Goal: Task Accomplishment & Management: Manage account settings

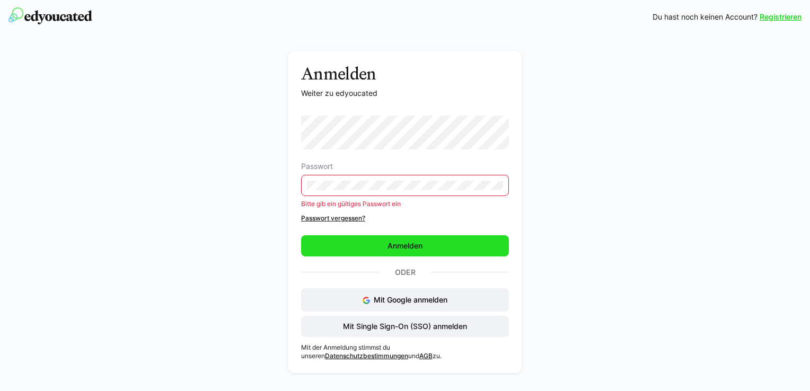
click at [365, 244] on span "Anmelden" at bounding box center [405, 245] width 208 height 21
click at [400, 235] on span "Anmelden" at bounding box center [405, 245] width 208 height 21
click at [404, 244] on span "Anmelden" at bounding box center [405, 246] width 38 height 11
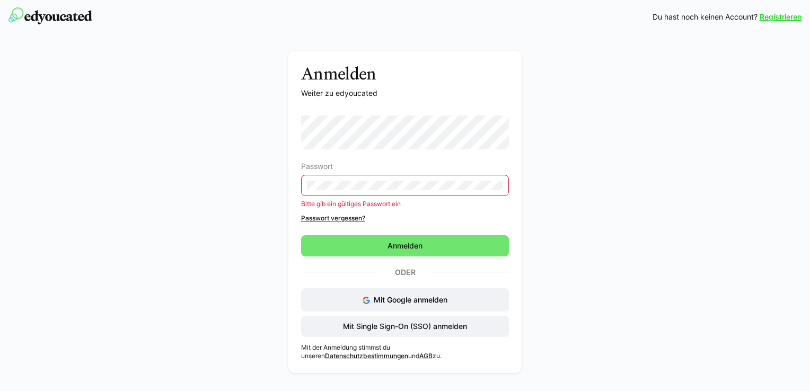
click at [393, 180] on eds-input at bounding box center [405, 185] width 208 height 21
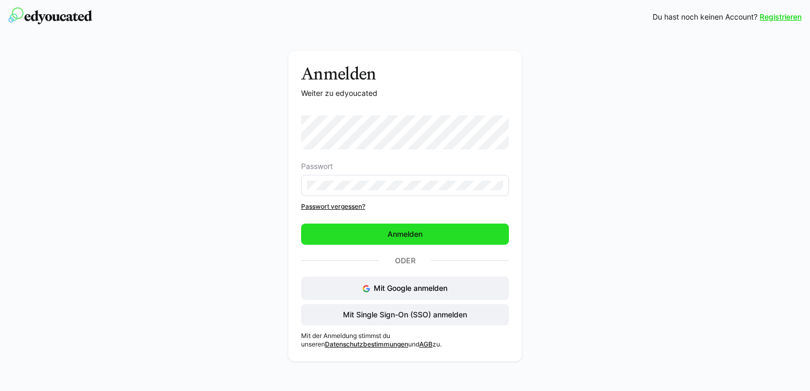
click at [389, 235] on span "Anmelden" at bounding box center [405, 234] width 38 height 11
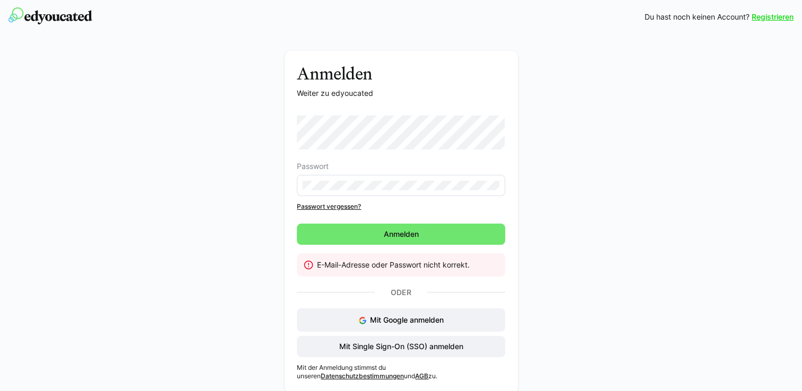
click at [339, 208] on link "Passwort vergessen?" at bounding box center [401, 207] width 208 height 8
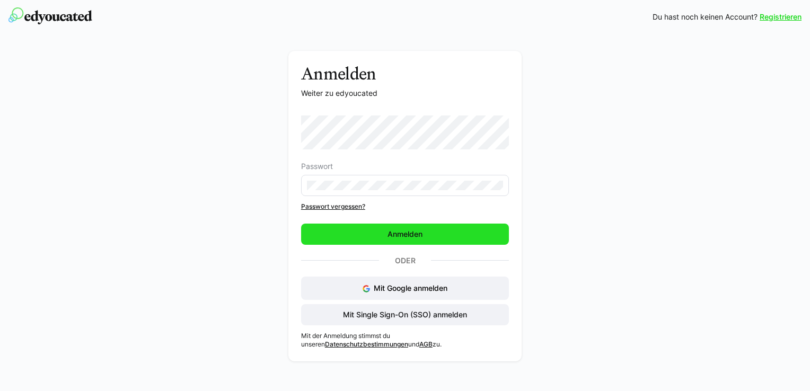
click at [385, 244] on span "Anmelden" at bounding box center [405, 234] width 208 height 21
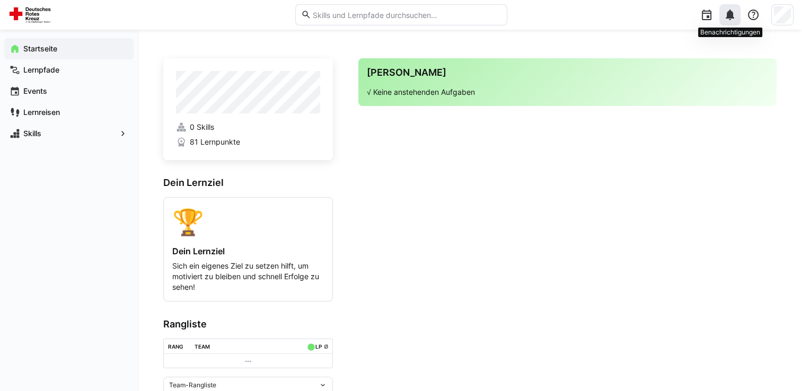
click at [732, 22] on div at bounding box center [730, 14] width 21 height 21
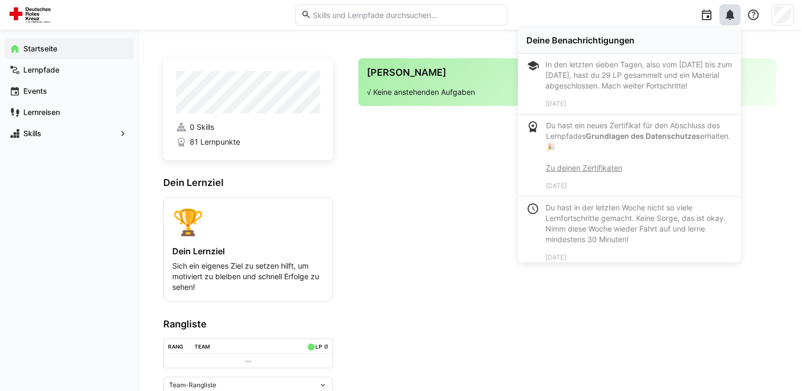
click at [651, 141] on strong "Grundlagen des Datenschutzes" at bounding box center [643, 136] width 115 height 9
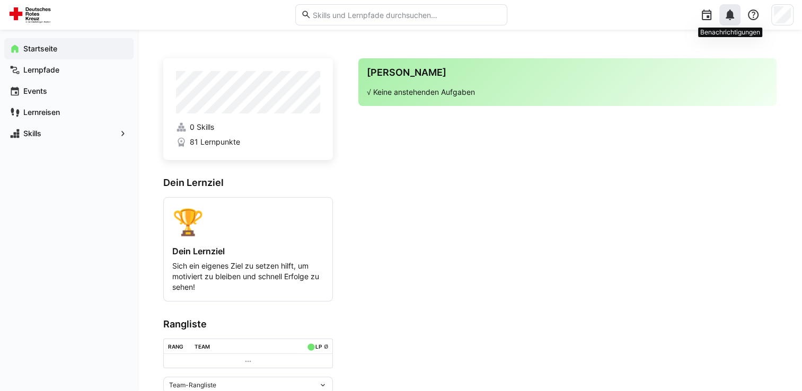
click at [730, 14] on eds-icon at bounding box center [730, 14] width 13 height 13
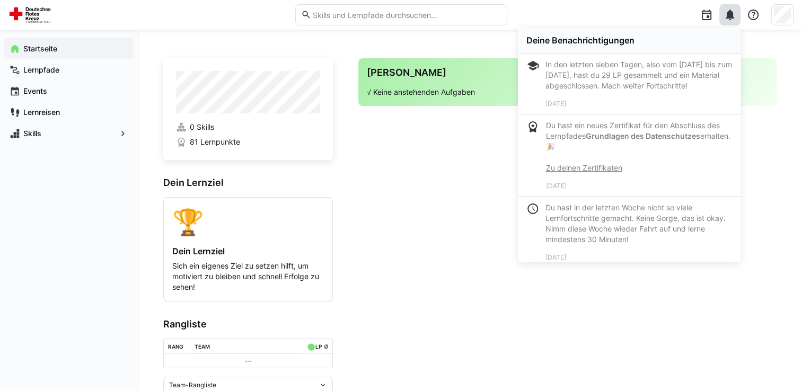
click at [573, 172] on link "Zu deinen Zertifikaten" at bounding box center [584, 167] width 76 height 9
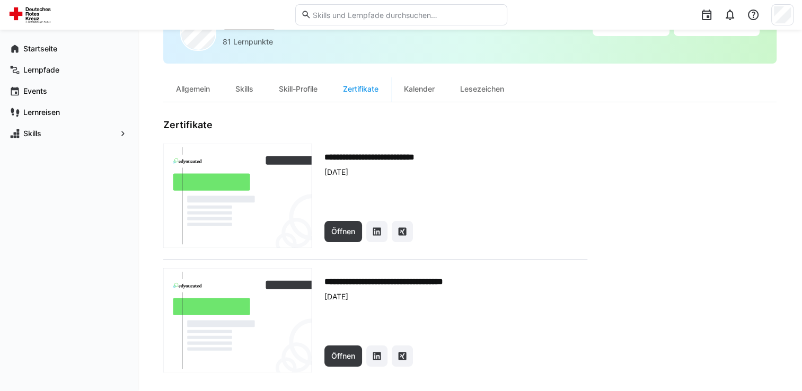
scroll to position [62, 0]
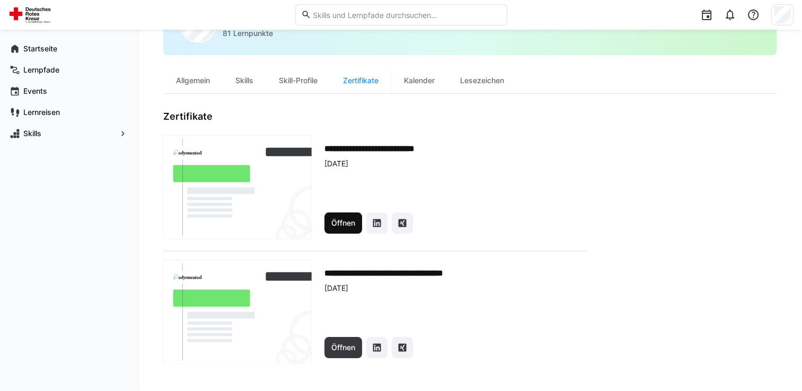
click at [347, 225] on span "Öffnen" at bounding box center [343, 223] width 27 height 11
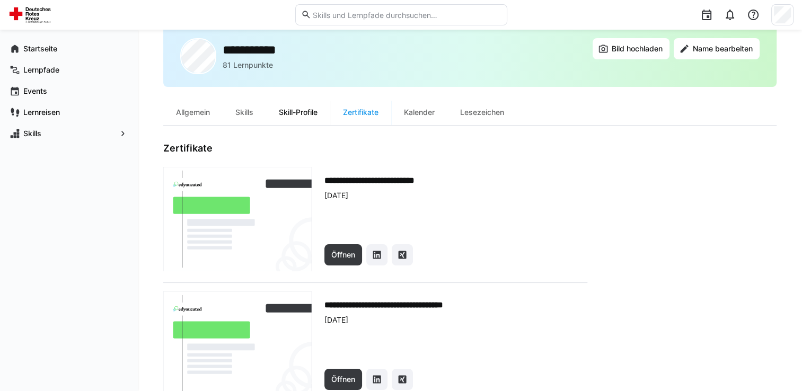
scroll to position [0, 0]
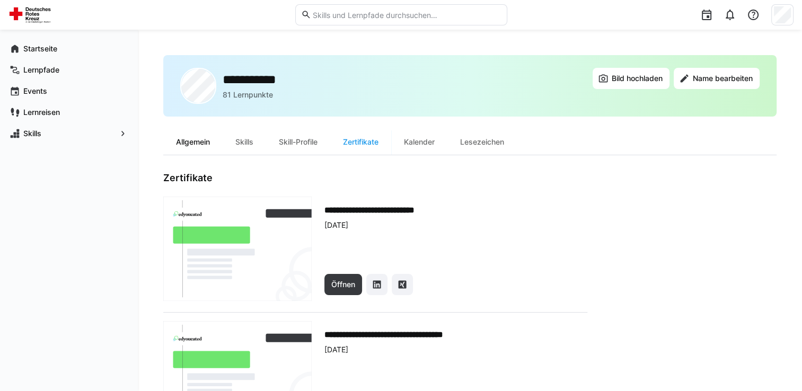
click at [186, 144] on div "Allgemein" at bounding box center [192, 141] width 59 height 25
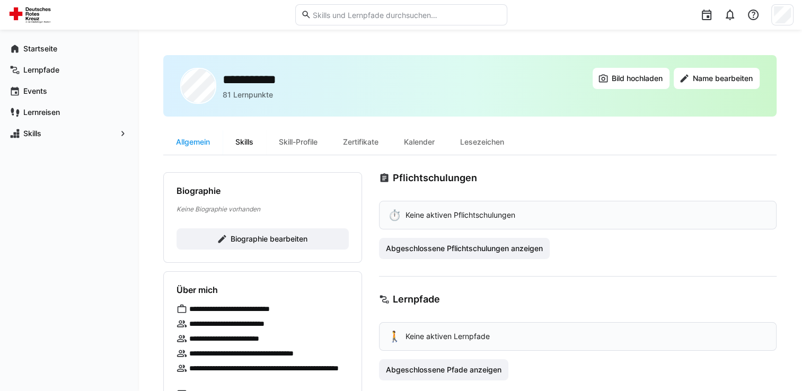
click at [248, 139] on div "Skills" at bounding box center [244, 141] width 43 height 25
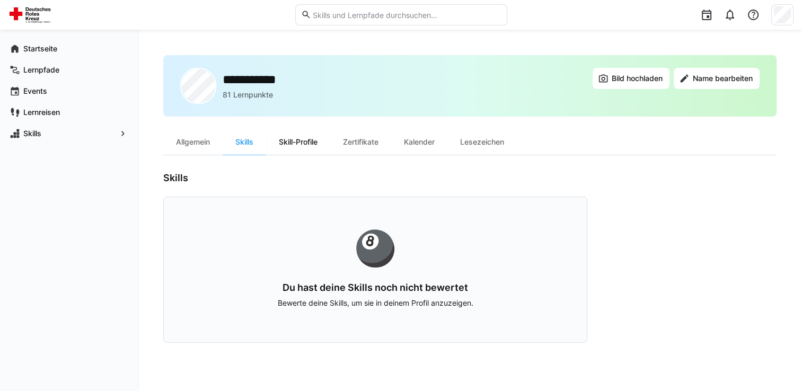
click at [300, 143] on div "Skill-Profile" at bounding box center [298, 141] width 64 height 25
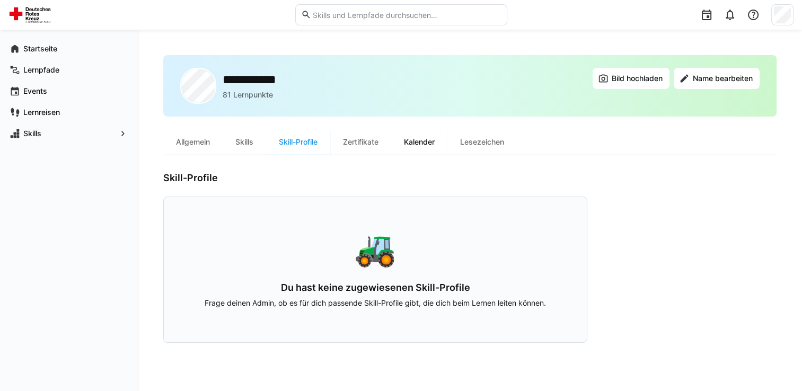
click at [418, 142] on div "Kalender" at bounding box center [419, 141] width 56 height 25
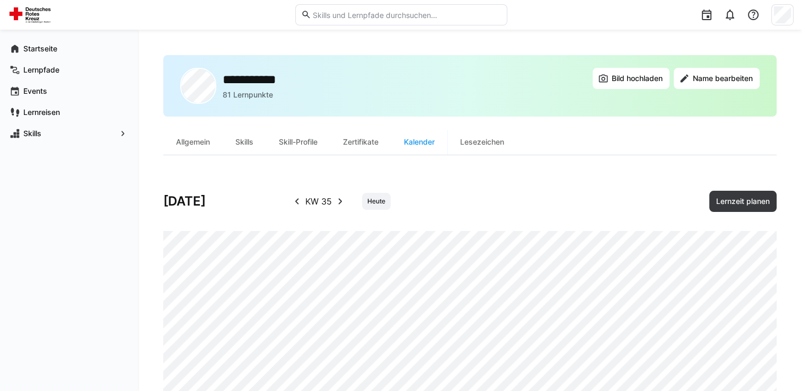
scroll to position [51, 0]
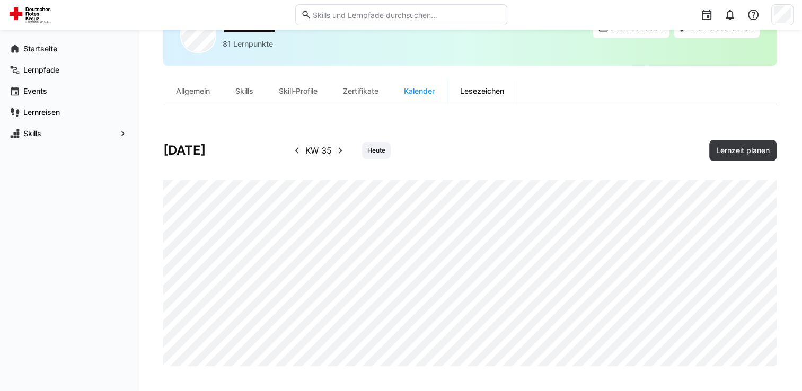
click at [478, 93] on div "Lesezeichen" at bounding box center [482, 90] width 69 height 25
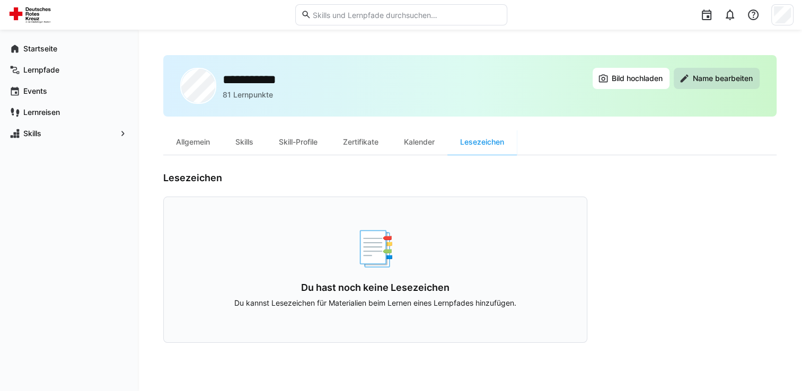
click at [708, 82] on span "Name bearbeiten" at bounding box center [722, 78] width 63 height 11
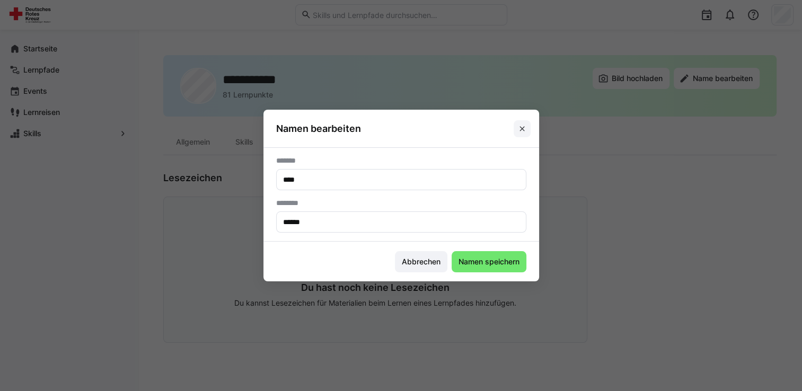
click at [526, 128] on eds-icon at bounding box center [522, 129] width 8 height 8
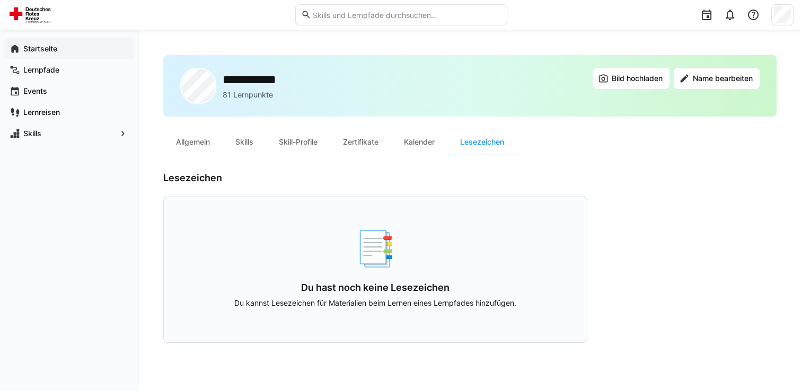
click at [0, 0] on app-navigation-label "Startseite" at bounding box center [0, 0] width 0 height 0
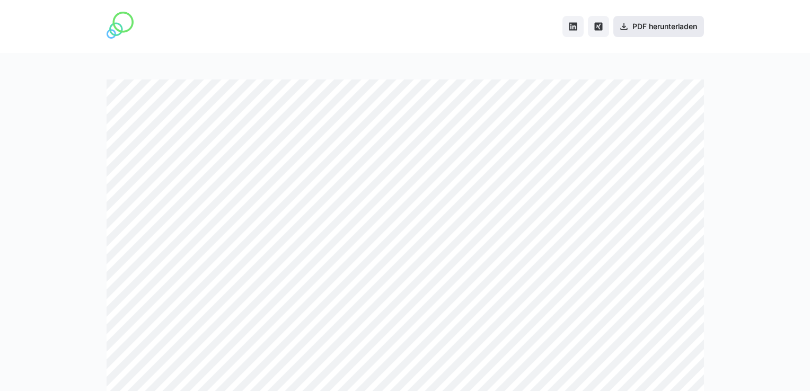
click at [651, 24] on span "PDF herunterladen" at bounding box center [665, 26] width 68 height 11
click at [668, 29] on span "PDF herunterladen" at bounding box center [665, 26] width 68 height 11
click at [781, 32] on div "PDF herunterladen" at bounding box center [405, 26] width 810 height 53
click at [627, 27] on eds-icon at bounding box center [624, 26] width 11 height 11
drag, startPoint x: 627, startPoint y: 27, endPoint x: 801, endPoint y: 142, distance: 209.3
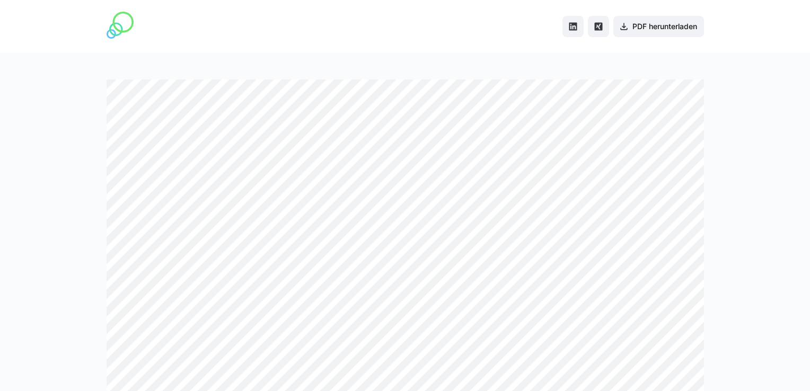
click at [801, 142] on div at bounding box center [405, 222] width 810 height 338
click at [571, 28] on eds-icon "Share on LinkedIn" at bounding box center [573, 26] width 11 height 11
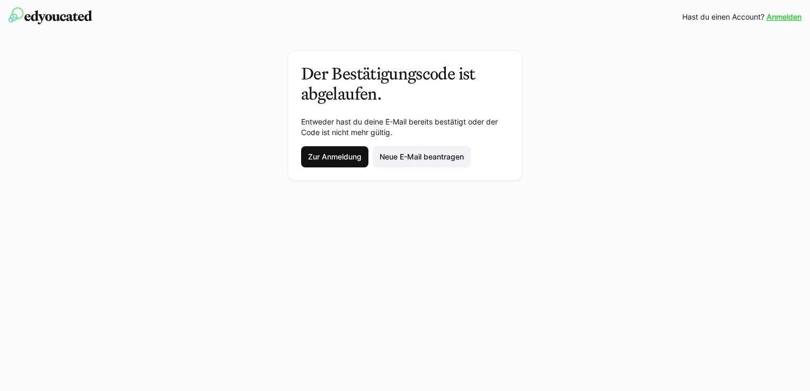
click at [323, 156] on span "Zur Anmeldung" at bounding box center [335, 157] width 57 height 11
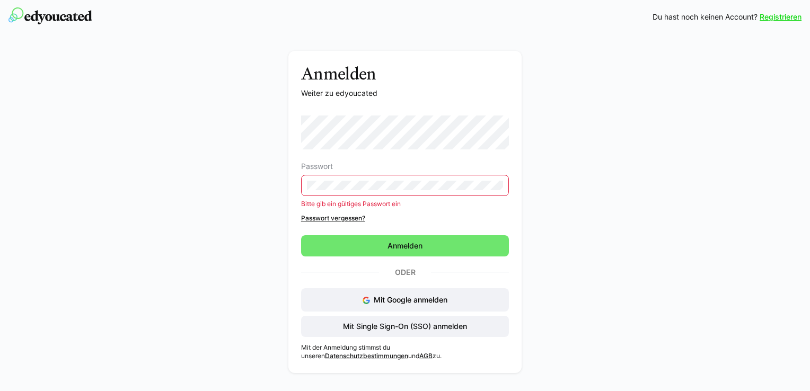
click at [371, 231] on form "Passwort Bitte gib ein gültiges Passwort ein Passwort vergessen? Anmelden" at bounding box center [405, 186] width 208 height 141
